Goal: Entertainment & Leisure: Consume media (video, audio)

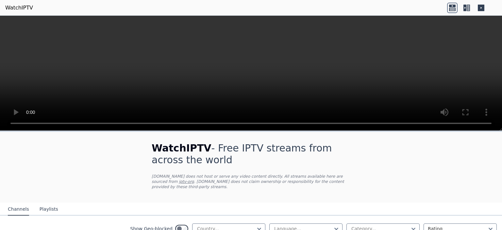
click at [467, 8] on icon at bounding box center [466, 8] width 10 height 10
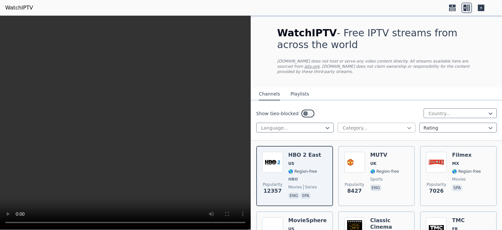
click at [406, 124] on icon at bounding box center [409, 127] width 7 height 7
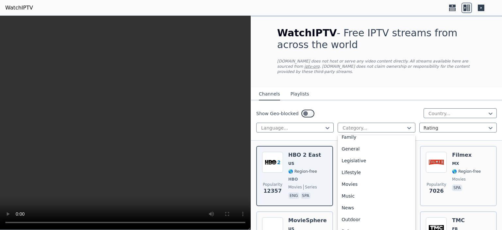
scroll to position [145, 0]
click at [365, 168] on div "Movies" at bounding box center [375, 174] width 77 height 12
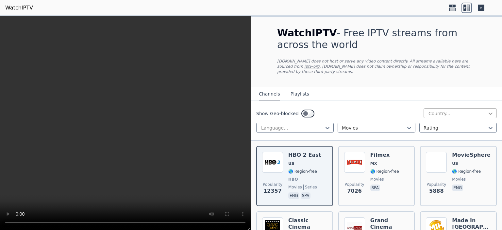
click at [488, 112] on icon at bounding box center [490, 113] width 4 height 2
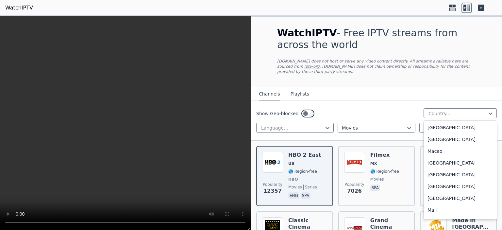
scroll to position [2259, 0]
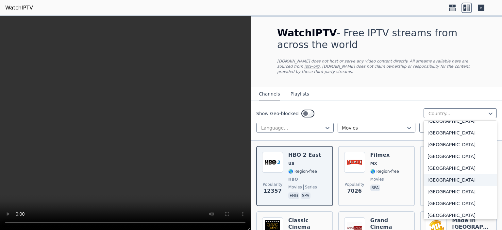
click at [453, 174] on div "[GEOGRAPHIC_DATA]" at bounding box center [459, 180] width 73 height 12
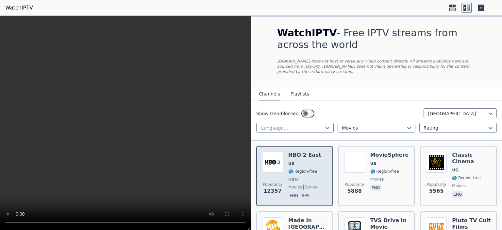
click at [294, 168] on span "🌎 Region-free" at bounding box center [302, 170] width 29 height 5
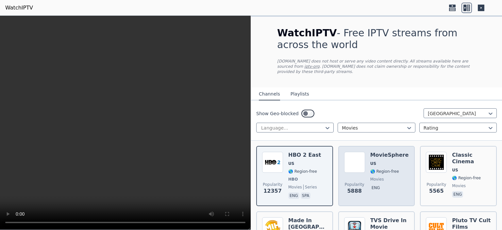
click at [374, 162] on div "MovieSphere US 🌎 Region-free movies eng" at bounding box center [389, 176] width 39 height 48
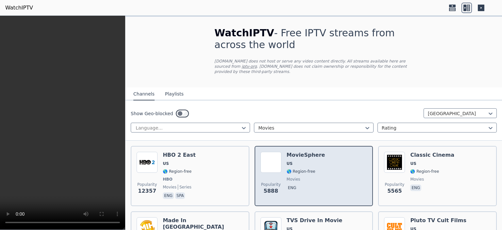
click at [420, 176] on div "Classic Cinema US 🌎 Region-free movies eng" at bounding box center [432, 176] width 44 height 48
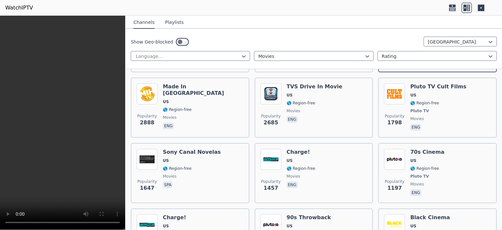
scroll to position [144, 0]
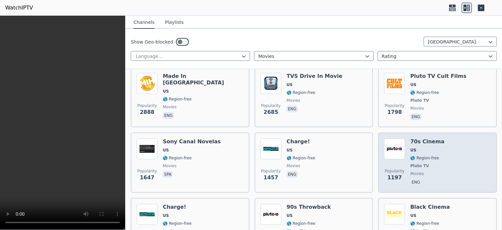
drag, startPoint x: 409, startPoint y: 147, endPoint x: 403, endPoint y: 149, distance: 5.9
click at [410, 147] on div "70s Cinema US 🌎 Region-free Pluto TV movies eng" at bounding box center [427, 162] width 34 height 48
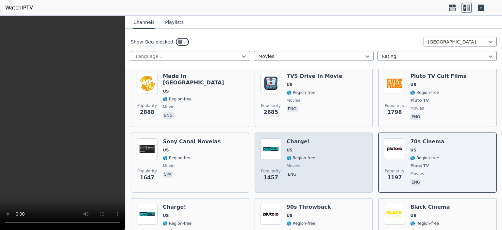
click at [325, 153] on div "Popularity 1457 Charge! US 🌎 Region-free movies eng" at bounding box center [313, 162] width 107 height 48
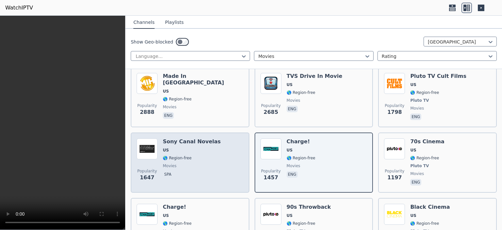
click at [214, 171] on div "Popularity 1647 Sony Canal Novelas US 🌎 Region-free movies spa" at bounding box center [189, 162] width 107 height 48
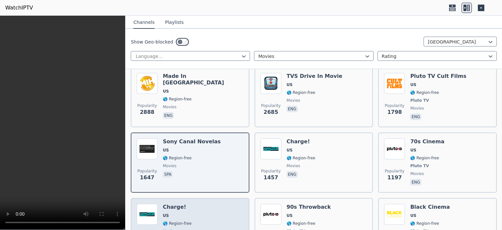
drag, startPoint x: 189, startPoint y: 212, endPoint x: 193, endPoint y: 211, distance: 4.1
click at [189, 212] on div "Popularity 1126 Charge! US 🌎 Region-free movies eng" at bounding box center [189, 227] width 107 height 48
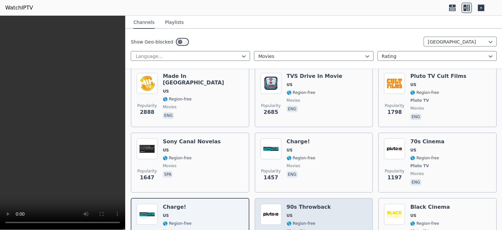
click at [327, 206] on div "Popularity 1052 90s Throwback US 🌎 Region-free Pluto TV movies eng" at bounding box center [313, 227] width 107 height 48
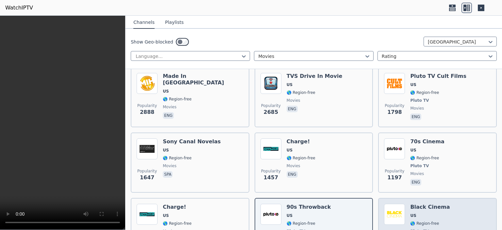
click at [433, 213] on span "US" at bounding box center [430, 215] width 40 height 5
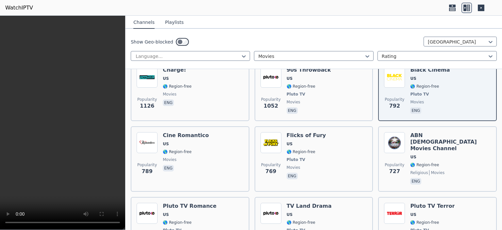
scroll to position [282, 0]
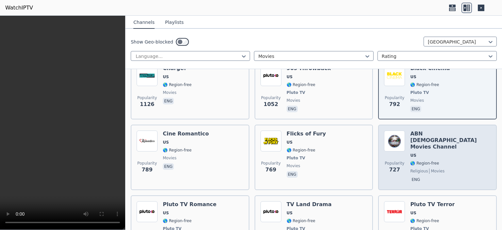
click at [410, 168] on span "religious" at bounding box center [419, 170] width 18 height 5
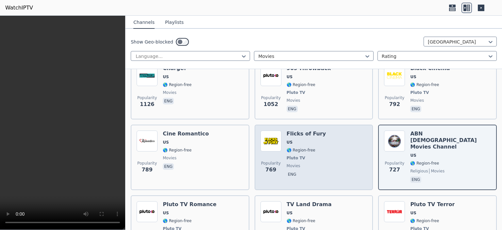
click at [315, 153] on div "Flicks of Fury US 🌎 Region-free Pluto TV movies eng" at bounding box center [305, 157] width 39 height 54
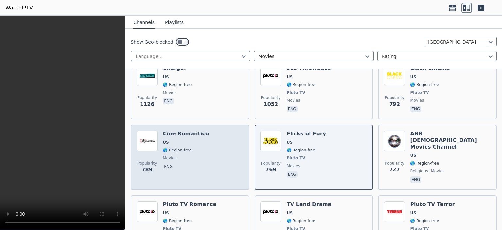
click at [204, 161] on div "Popularity 789 Cine Romantico US 🌎 Region-free movies eng" at bounding box center [189, 157] width 107 height 54
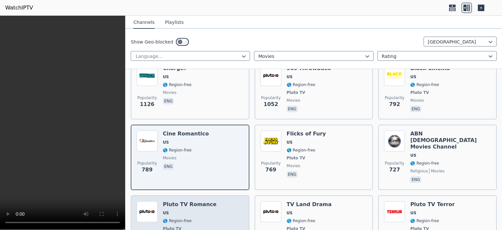
click at [195, 210] on span "US" at bounding box center [190, 212] width 54 height 5
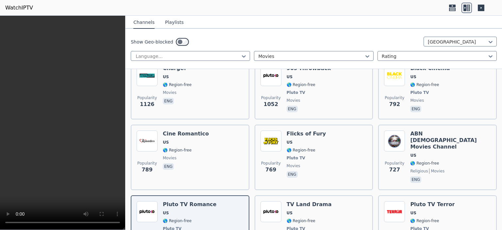
click at [426, 201] on div "Pluto TV Terror US 🌎 Region-free Pluto TV movies eng" at bounding box center [432, 225] width 44 height 48
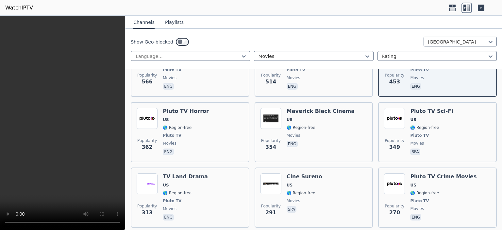
scroll to position [458, 0]
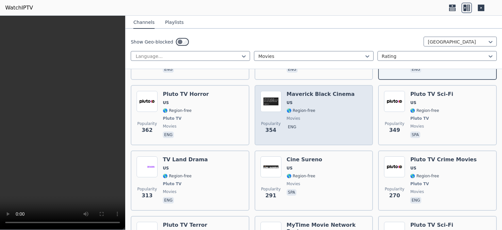
click at [306, 123] on span "eng" at bounding box center [320, 127] width 68 height 8
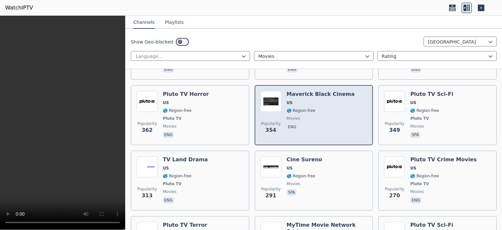
click at [328, 119] on div "Maverick Black Cinema US 🌎 Region-free movies eng" at bounding box center [320, 115] width 68 height 48
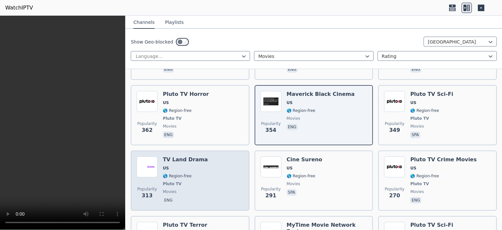
click at [236, 188] on div "Popularity 313 TV Land Drama US 🌎 Region-free Pluto TV movies eng" at bounding box center [189, 180] width 107 height 48
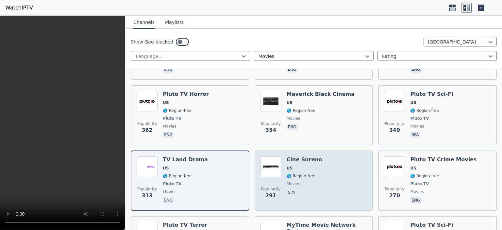
click at [315, 182] on div "Popularity 291 Cine Sureno [GEOGRAPHIC_DATA] 🌎 Region-free movies spa" at bounding box center [313, 180] width 107 height 48
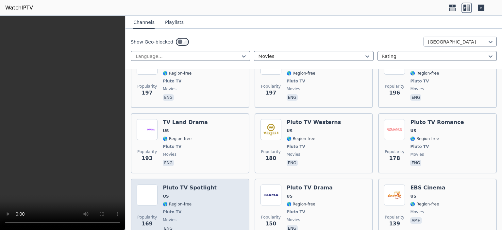
scroll to position [827, 0]
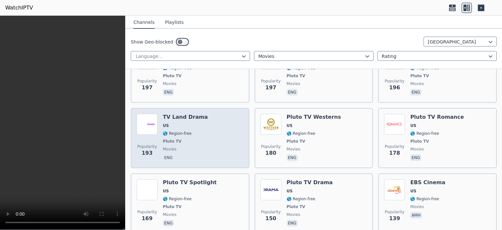
click at [191, 146] on span "movies" at bounding box center [185, 148] width 45 height 5
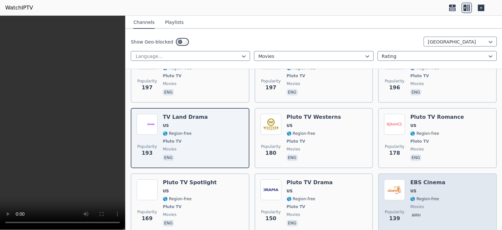
click at [445, 179] on div "Popularity 139 EBS Cinema US 🌎 Region-free movies amh" at bounding box center [437, 203] width 107 height 48
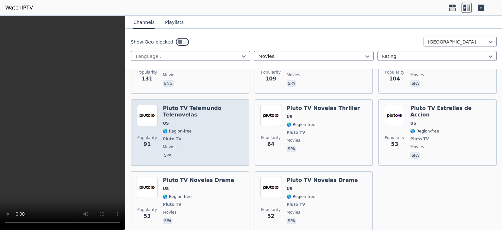
scroll to position [1103, 0]
